Goal: Obtain resource: Download file/media

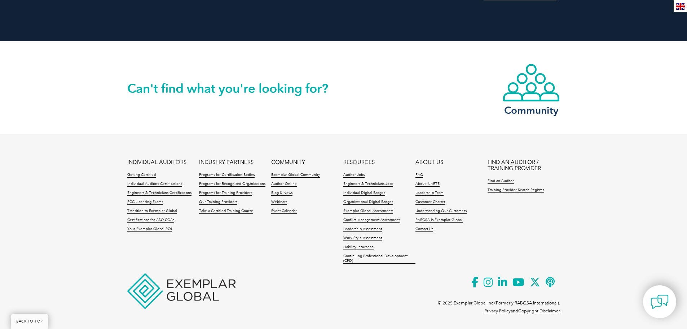
scroll to position [938, 0]
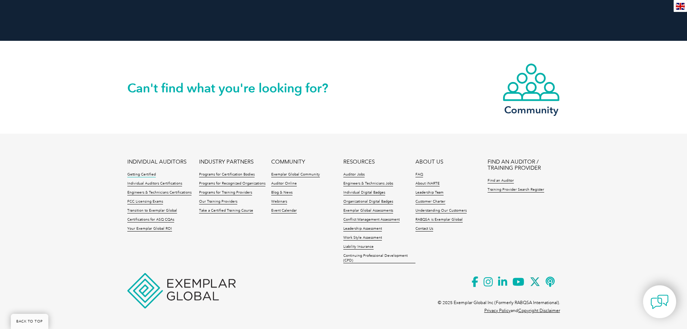
click at [136, 174] on link "Getting Certified" at bounding box center [141, 174] width 29 height 5
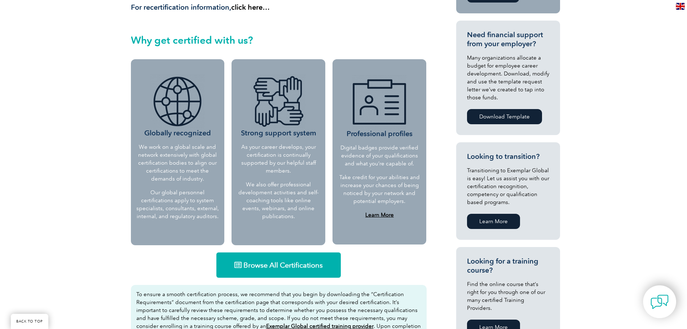
scroll to position [253, 0]
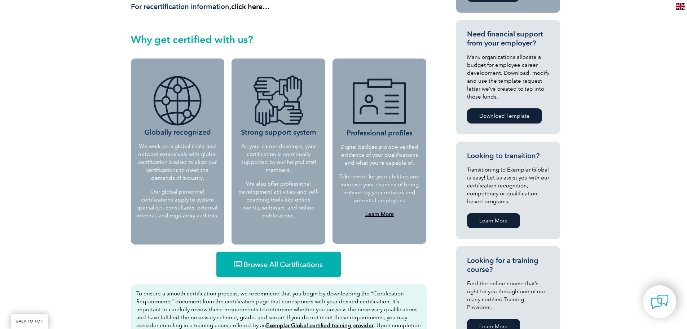
click at [288, 259] on link "Browse All Certifications" at bounding box center [279, 264] width 124 height 25
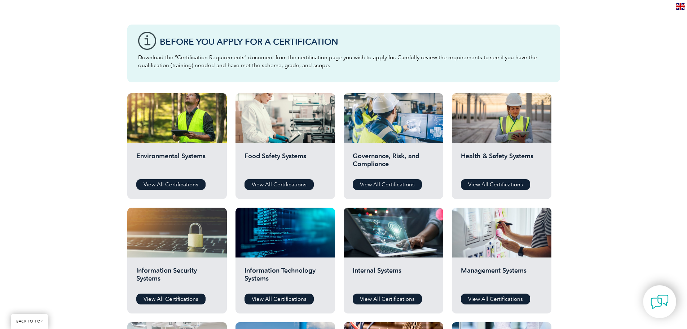
scroll to position [217, 0]
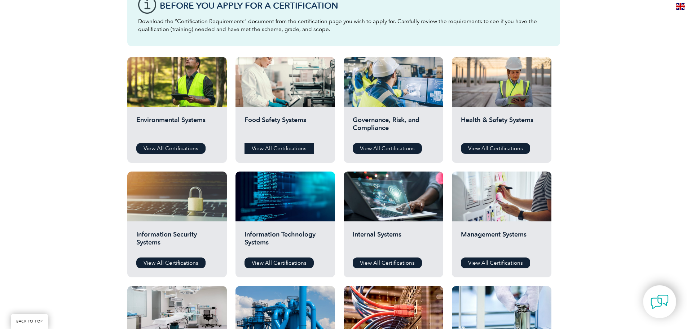
click at [277, 145] on link "View All Certifications" at bounding box center [279, 148] width 69 height 11
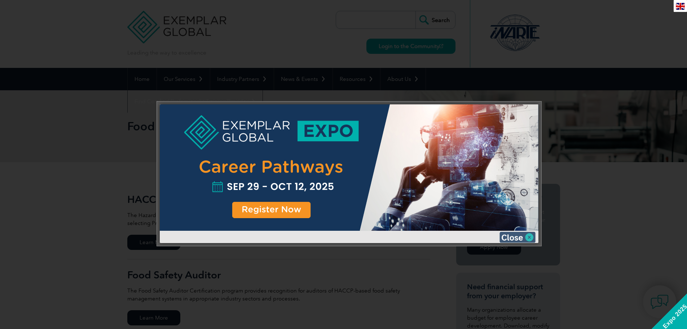
click at [513, 237] on img at bounding box center [518, 237] width 36 height 11
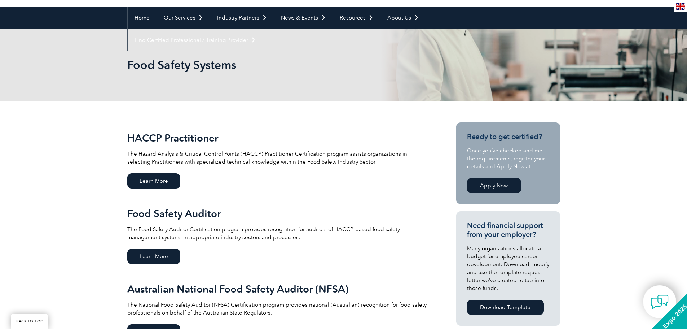
scroll to position [72, 0]
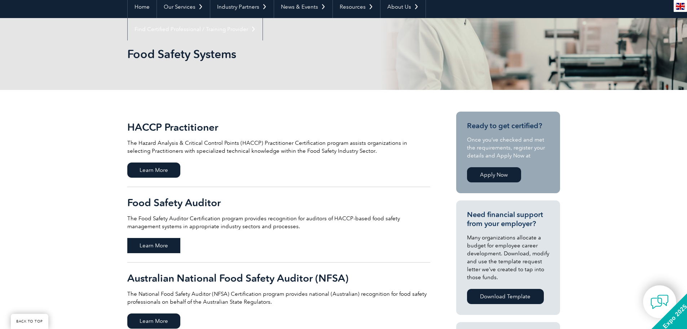
click at [153, 242] on span "Learn More" at bounding box center [153, 245] width 53 height 15
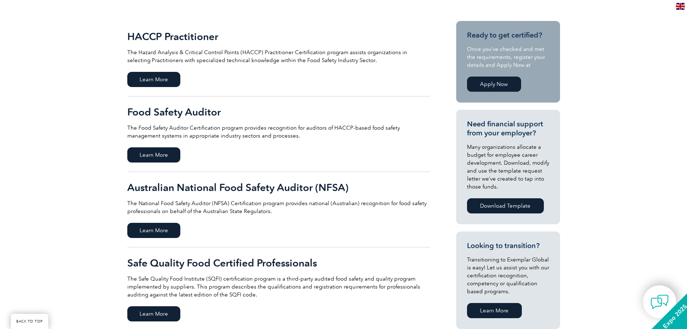
scroll to position [180, 0]
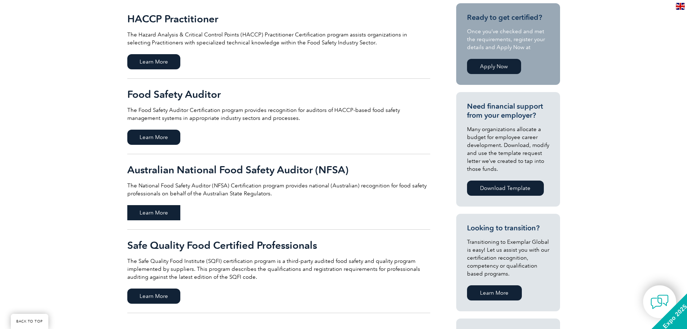
click at [151, 214] on span "Learn More" at bounding box center [153, 212] width 53 height 15
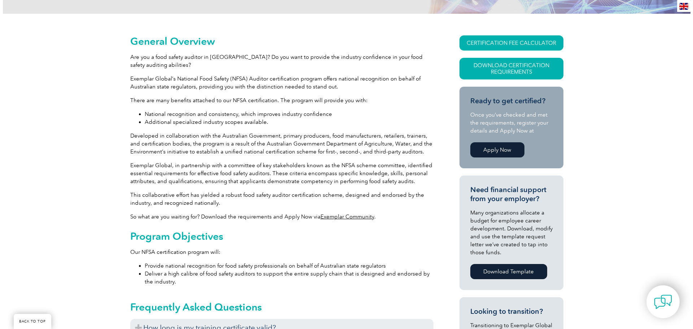
scroll to position [144, 0]
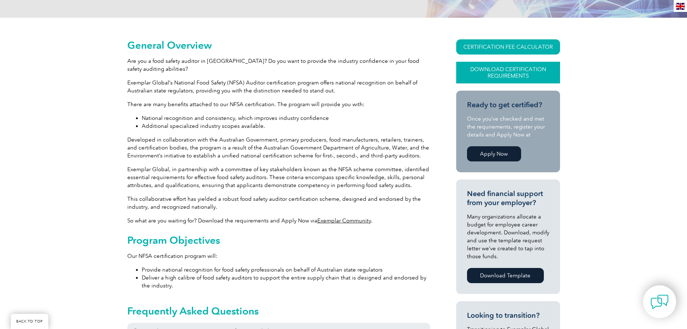
click at [502, 79] on link "Download Certification Requirements" at bounding box center [508, 73] width 104 height 22
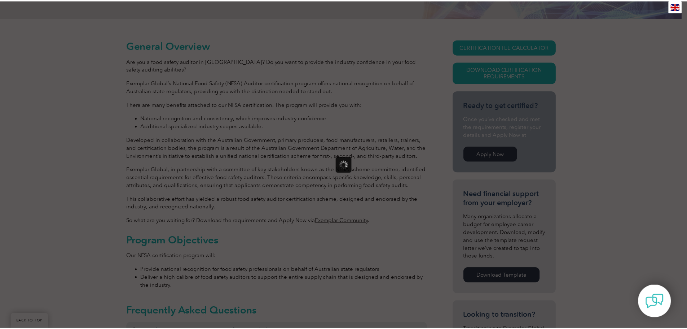
scroll to position [0, 0]
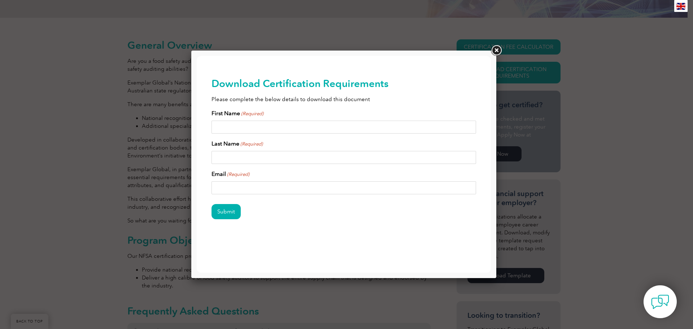
click at [495, 47] on link at bounding box center [496, 50] width 13 height 13
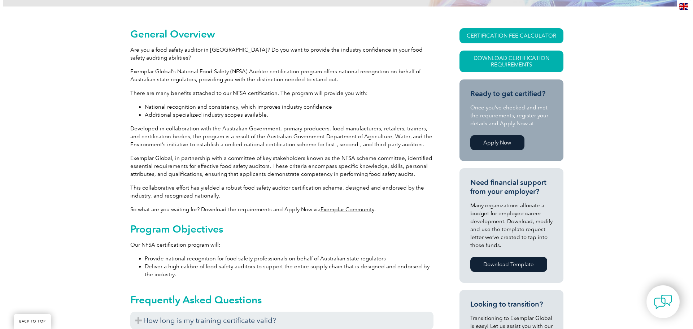
scroll to position [108, 0]
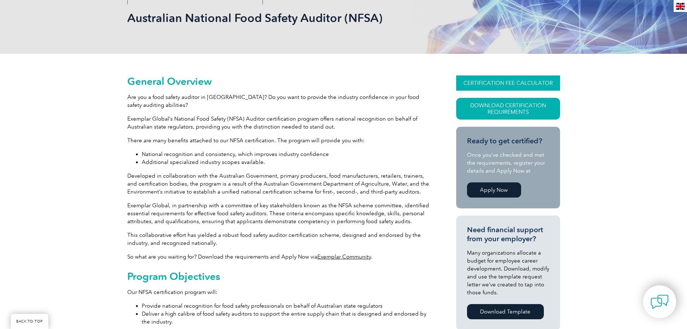
click at [514, 78] on link "CERTIFICATION FEE CALCULATOR" at bounding box center [508, 82] width 104 height 15
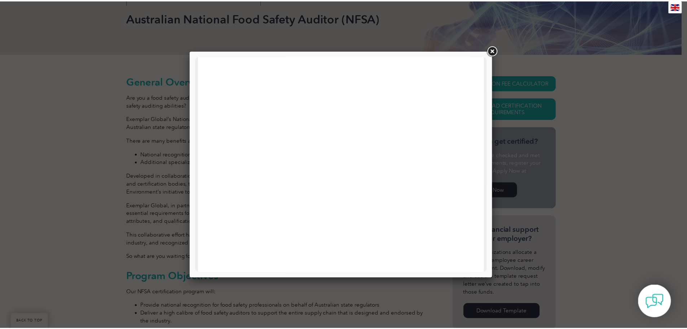
scroll to position [344, 0]
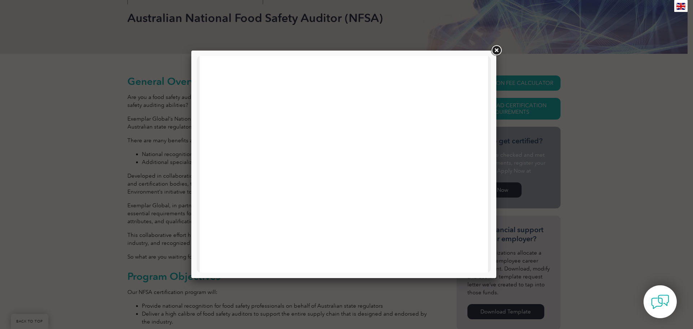
click at [497, 50] on link at bounding box center [496, 50] width 13 height 13
